Goal: Obtain resource: Download file/media

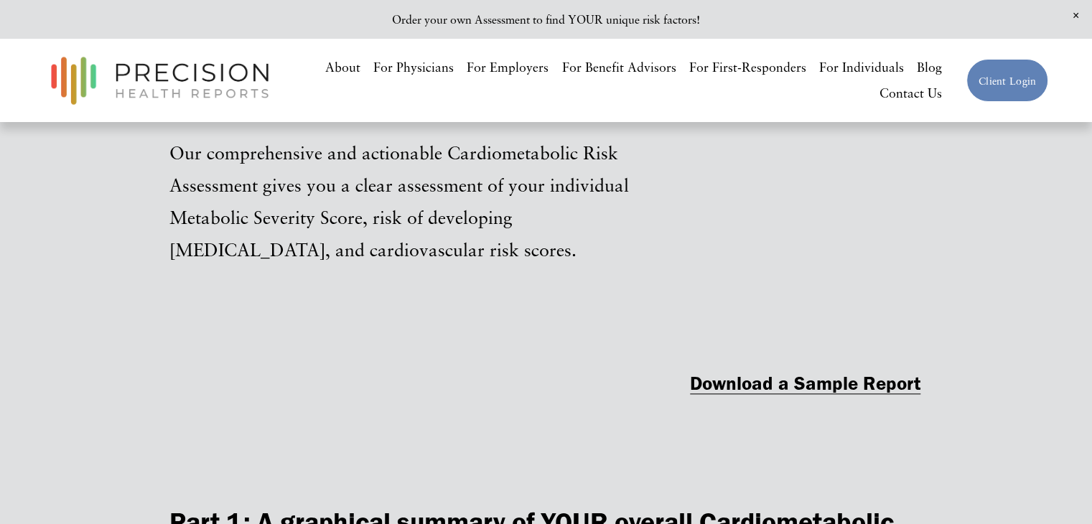
scroll to position [1522, 0]
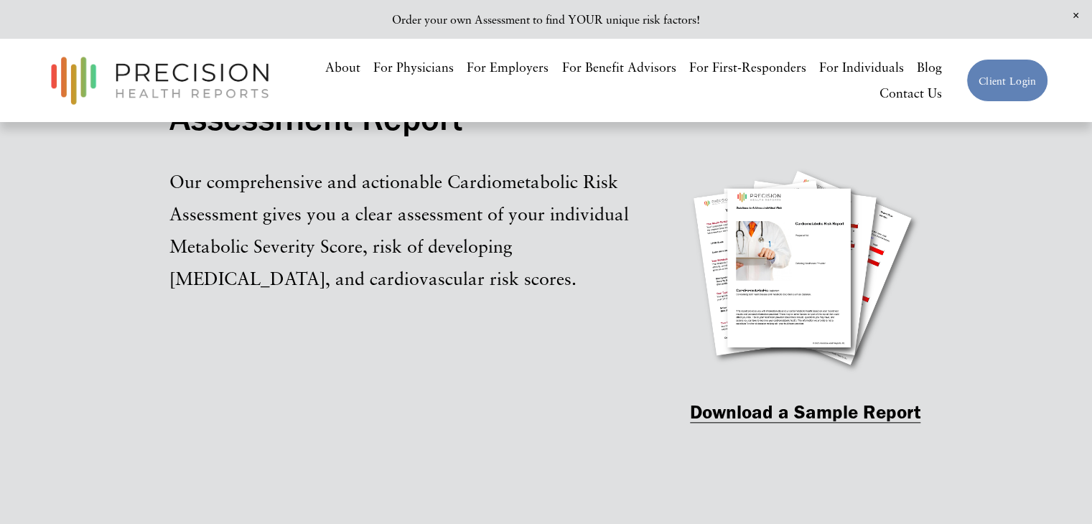
click at [778, 418] on strong "Download a Sample Report" at bounding box center [805, 412] width 231 height 24
